Goal: Task Accomplishment & Management: Manage account settings

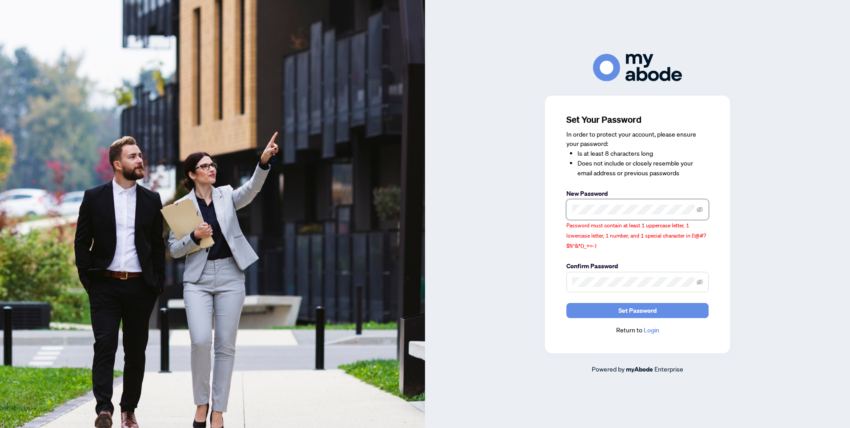
click at [529, 201] on div "Set Your Password In order to protect your account, please ensure your password…" at bounding box center [637, 214] width 425 height 320
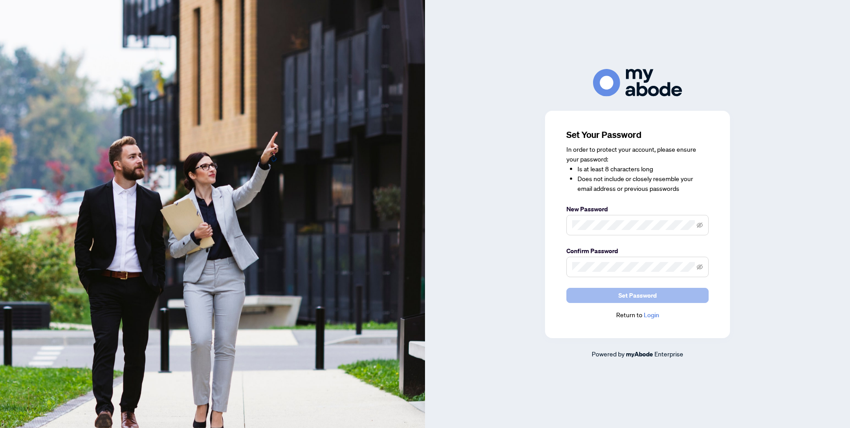
click at [643, 295] on span "Set Password" at bounding box center [637, 295] width 38 height 14
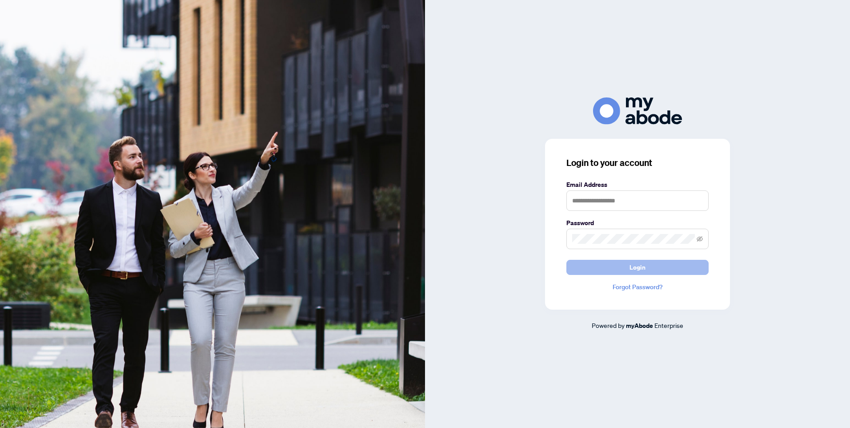
click at [627, 268] on button "Login" at bounding box center [637, 267] width 142 height 15
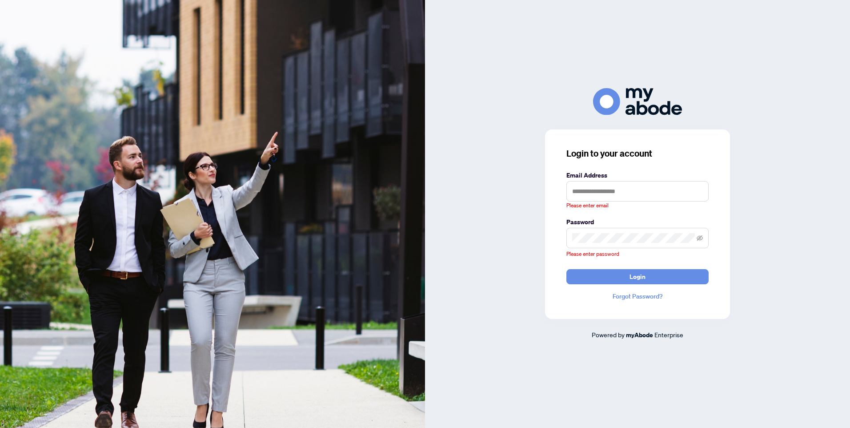
click at [495, 102] on div at bounding box center [637, 101] width 425 height 27
click at [634, 188] on input "text" at bounding box center [637, 191] width 142 height 20
type input "**********"
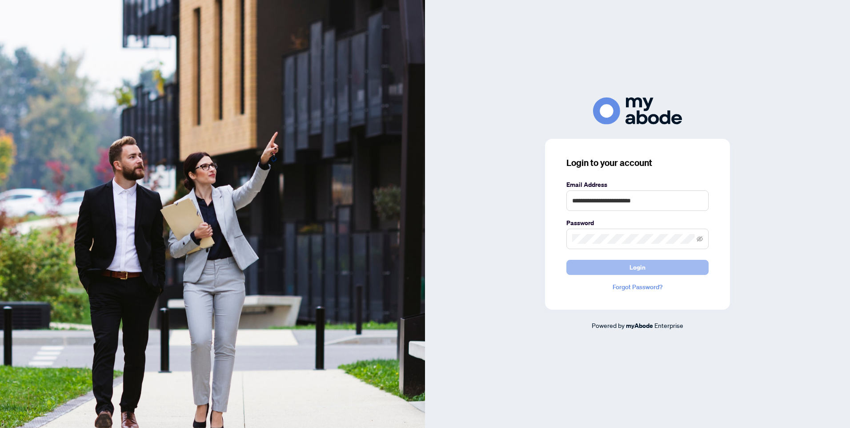
click at [645, 268] on span "Login" at bounding box center [638, 267] width 16 height 14
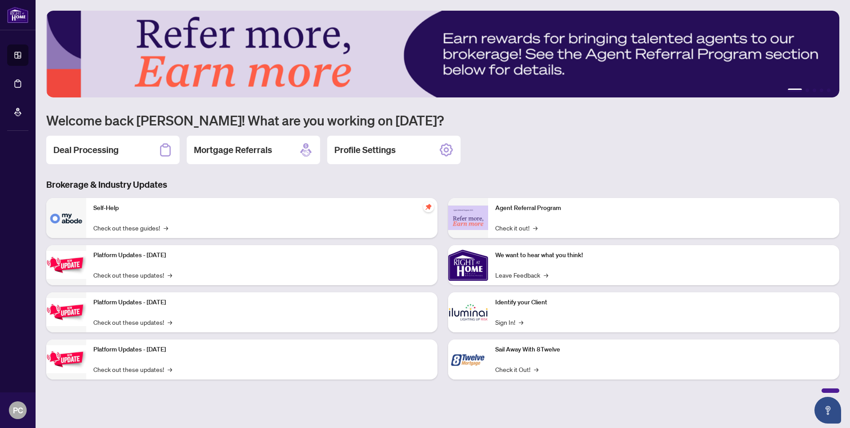
click at [653, 147] on div "Deal Processing Mortgage Referrals Profile Settings" at bounding box center [442, 150] width 793 height 28
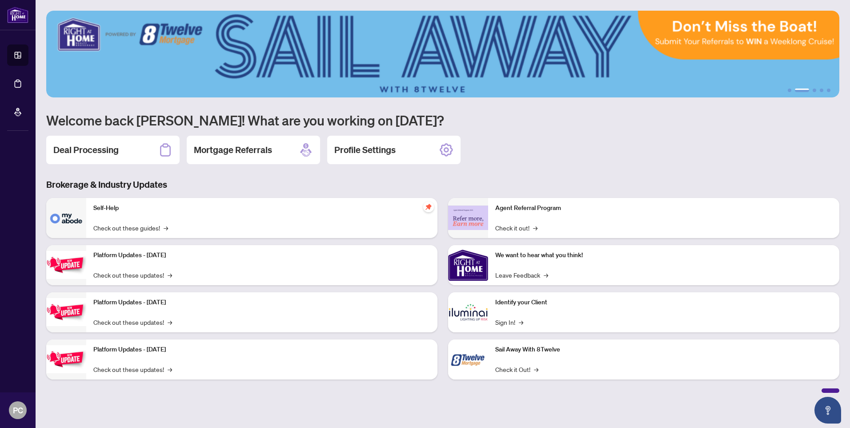
click at [593, 150] on div "Deal Processing Mortgage Referrals Profile Settings" at bounding box center [442, 150] width 793 height 28
click at [652, 138] on div "Deal Processing Mortgage Referrals Profile Settings" at bounding box center [442, 150] width 793 height 28
click at [133, 153] on div "Deal Processing" at bounding box center [112, 150] width 133 height 28
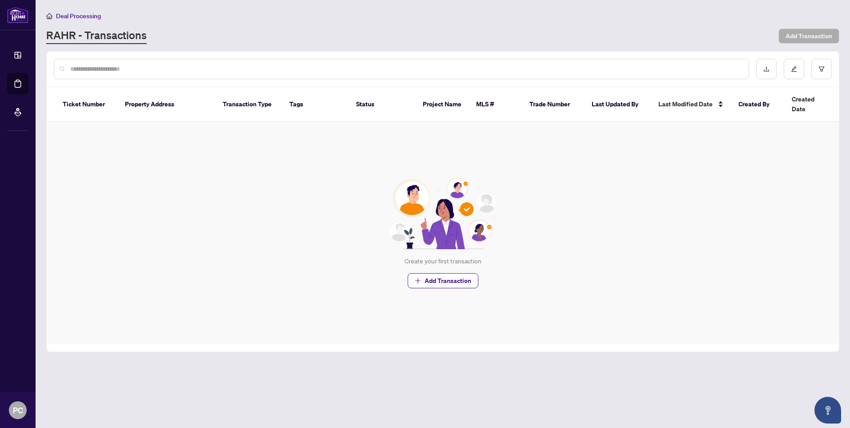
drag, startPoint x: 798, startPoint y: 12, endPoint x: 608, endPoint y: 16, distance: 190.8
click at [798, 12] on div "Deal Processing" at bounding box center [442, 16] width 793 height 10
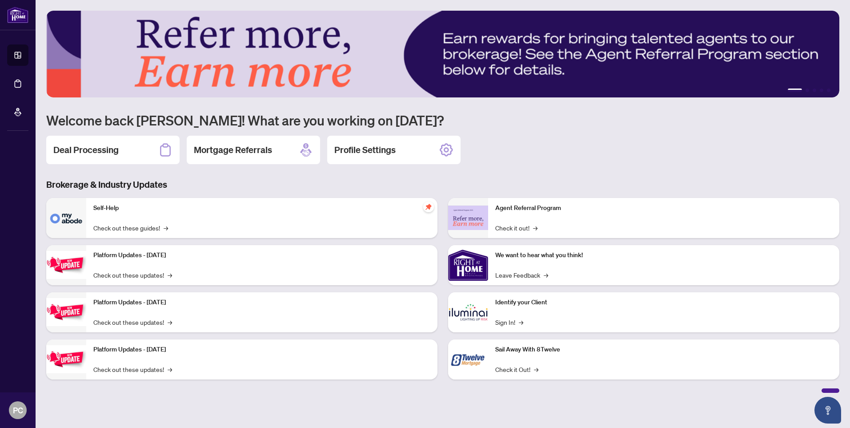
click at [599, 151] on div "Deal Processing Mortgage Referrals Profile Settings" at bounding box center [442, 150] width 793 height 28
drag, startPoint x: 565, startPoint y: 136, endPoint x: 452, endPoint y: 237, distance: 150.5
click at [566, 146] on div "Deal Processing Mortgage Referrals Profile Settings" at bounding box center [442, 150] width 793 height 28
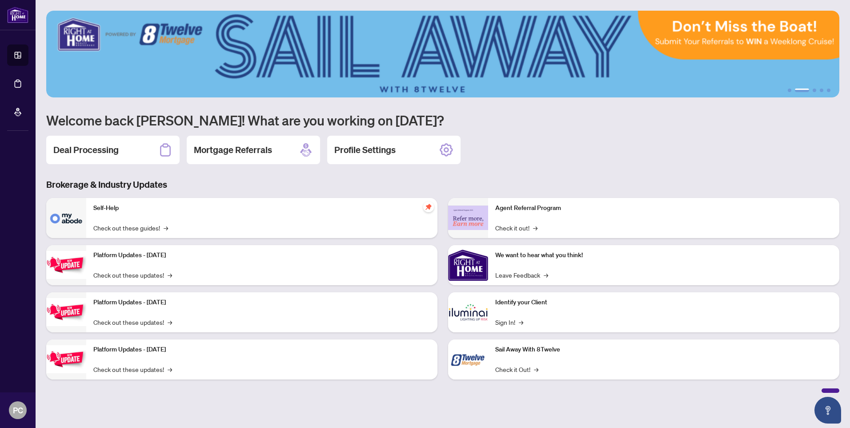
click at [554, 149] on div "Deal Processing Mortgage Referrals Profile Settings" at bounding box center [442, 150] width 793 height 28
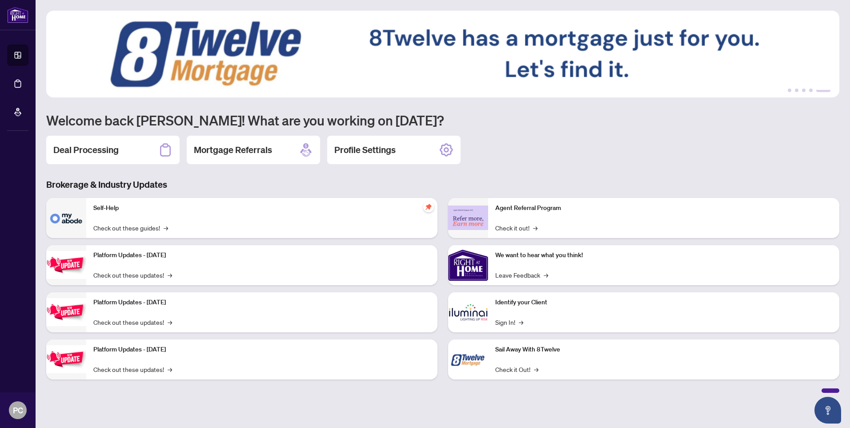
click at [645, 149] on div "Deal Processing Mortgage Referrals Profile Settings" at bounding box center [442, 150] width 793 height 28
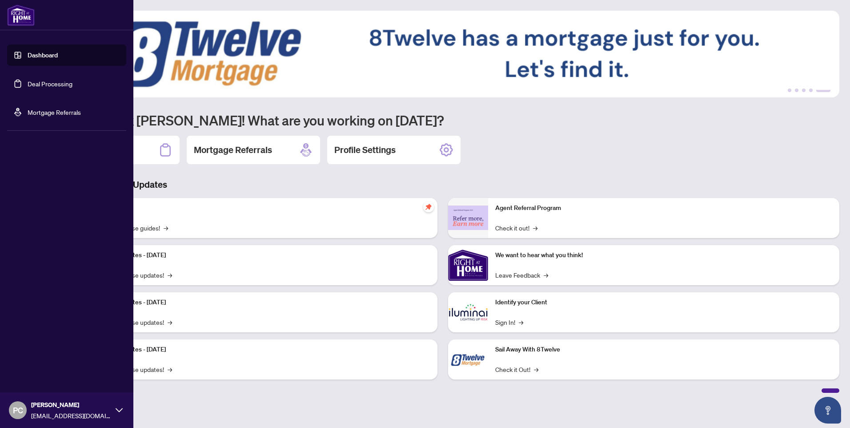
click at [59, 82] on link "Deal Processing" at bounding box center [50, 84] width 45 height 8
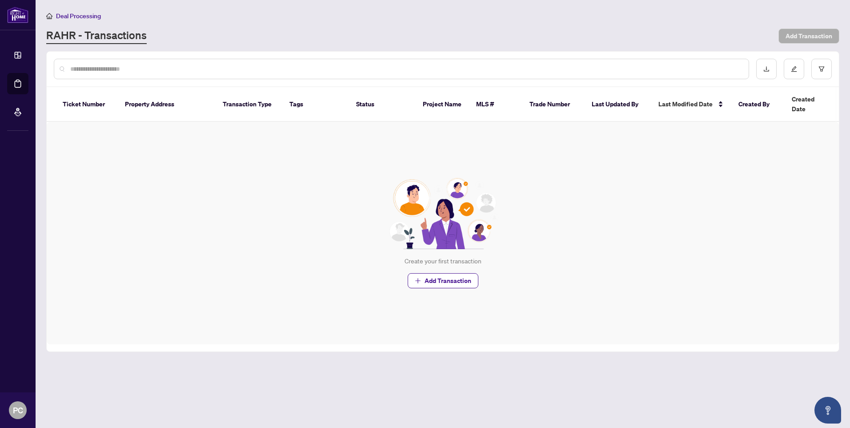
click at [536, 26] on div "Deal Processing RAHR - Transactions Add Transaction" at bounding box center [442, 27] width 793 height 33
click at [203, 26] on div "Deal Processing RAHR - Transactions Add Transaction" at bounding box center [442, 27] width 793 height 33
click at [100, 70] on input "text" at bounding box center [405, 69] width 671 height 10
click at [180, 25] on div "Deal Processing RAHR - Transactions Add Transaction" at bounding box center [442, 27] width 793 height 33
click at [186, 26] on div "Deal Processing RAHR - Transactions Add Transaction" at bounding box center [442, 27] width 793 height 33
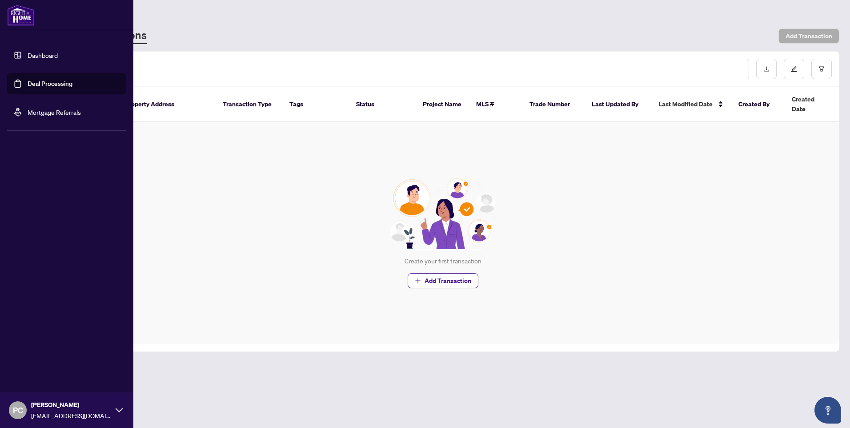
click at [43, 56] on link "Dashboard" at bounding box center [43, 55] width 30 height 8
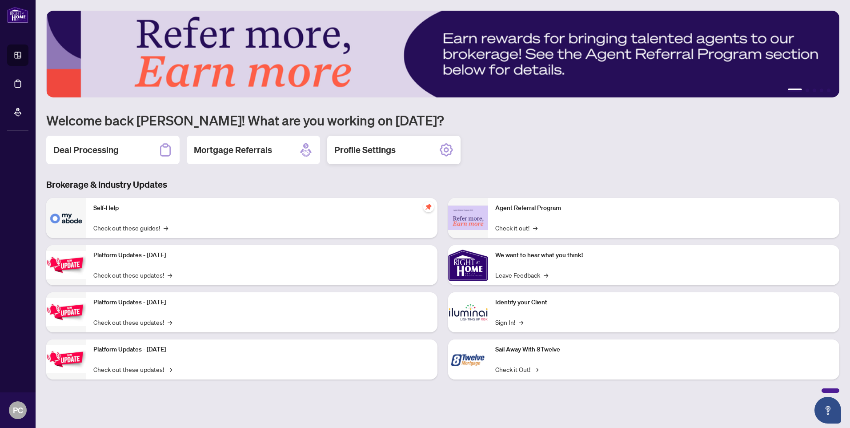
click at [445, 148] on icon at bounding box center [446, 149] width 5 height 5
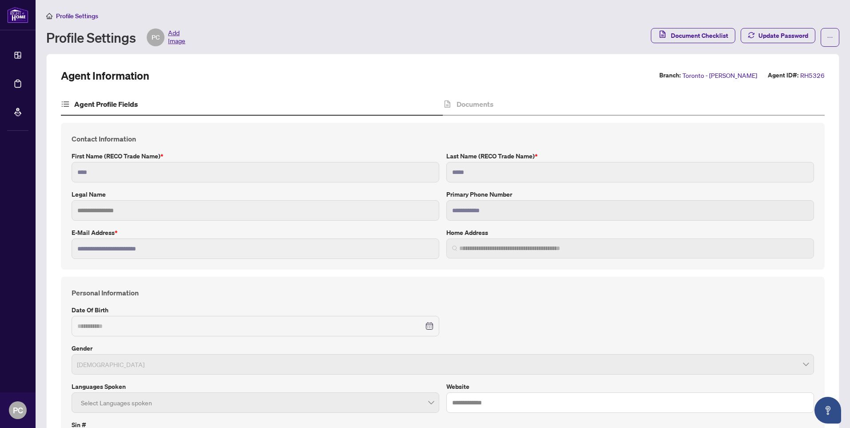
click at [271, 24] on div "Profile Settings Profile Settings PC Add Image Document Checklist Update Passwo…" at bounding box center [442, 29] width 793 height 36
drag, startPoint x: 118, startPoint y: 16, endPoint x: 123, endPoint y: 16, distance: 4.9
click at [123, 16] on div "Profile Settings" at bounding box center [442, 16] width 793 height 10
click at [352, 24] on div "Profile Settings Profile Settings PC Add Image Document Checklist Update Passwo…" at bounding box center [442, 29] width 793 height 36
click at [676, 33] on span "Document Checklist" at bounding box center [699, 35] width 57 height 14
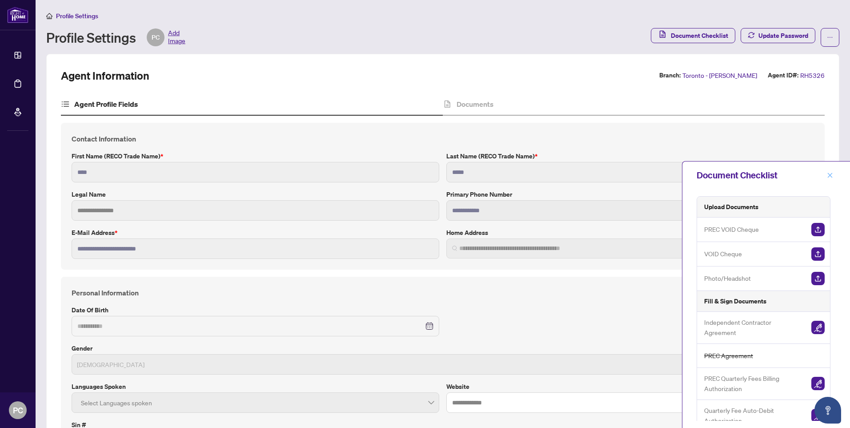
click at [830, 176] on icon "close" at bounding box center [830, 175] width 6 height 6
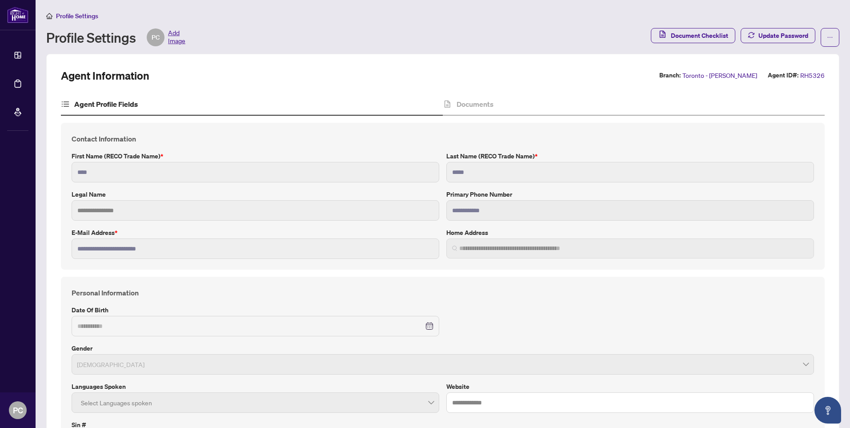
click at [448, 28] on div "Profile Settings Profile Settings PC Add Image Document Checklist Update Passwo…" at bounding box center [442, 29] width 793 height 36
click at [244, 19] on div "Profile Settings" at bounding box center [442, 16] width 793 height 10
click at [243, 20] on div "Profile Settings" at bounding box center [442, 16] width 793 height 10
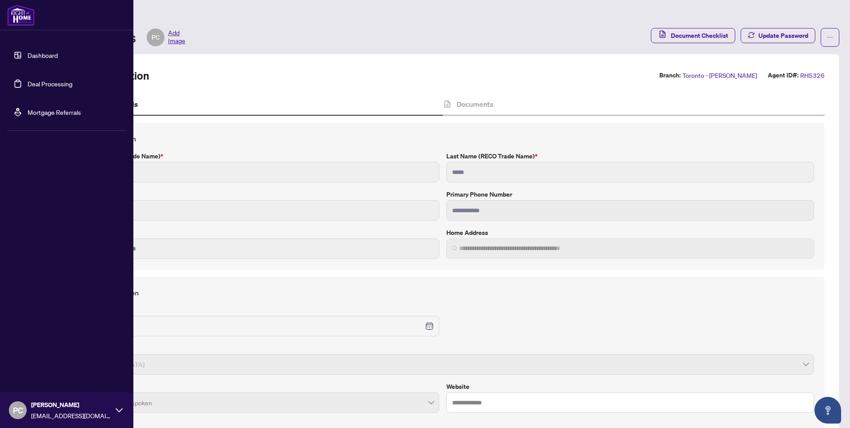
click at [119, 409] on icon at bounding box center [119, 409] width 7 height 7
click at [39, 358] on span "Logout" at bounding box center [36, 357] width 20 height 14
